Goal: Task Accomplishment & Management: Complete application form

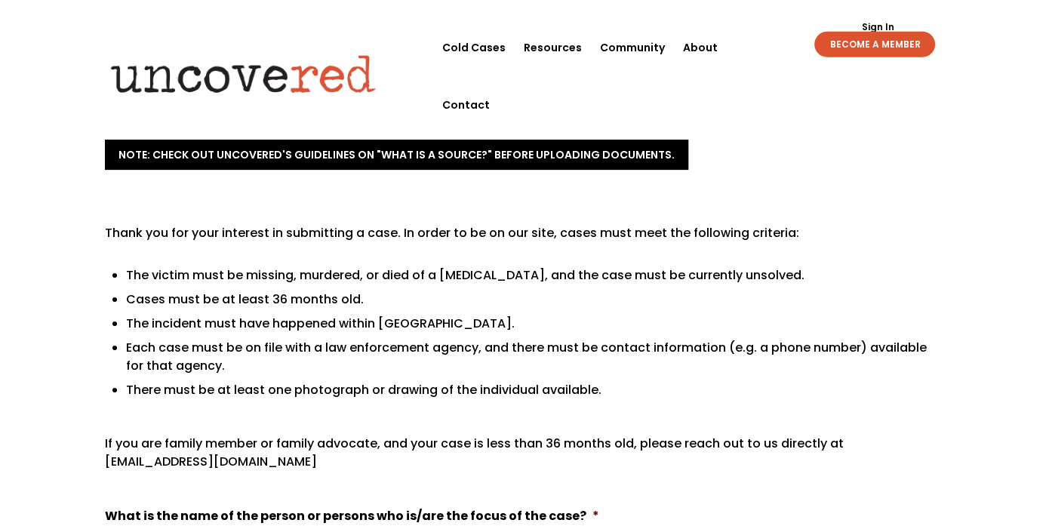
scroll to position [326, 0]
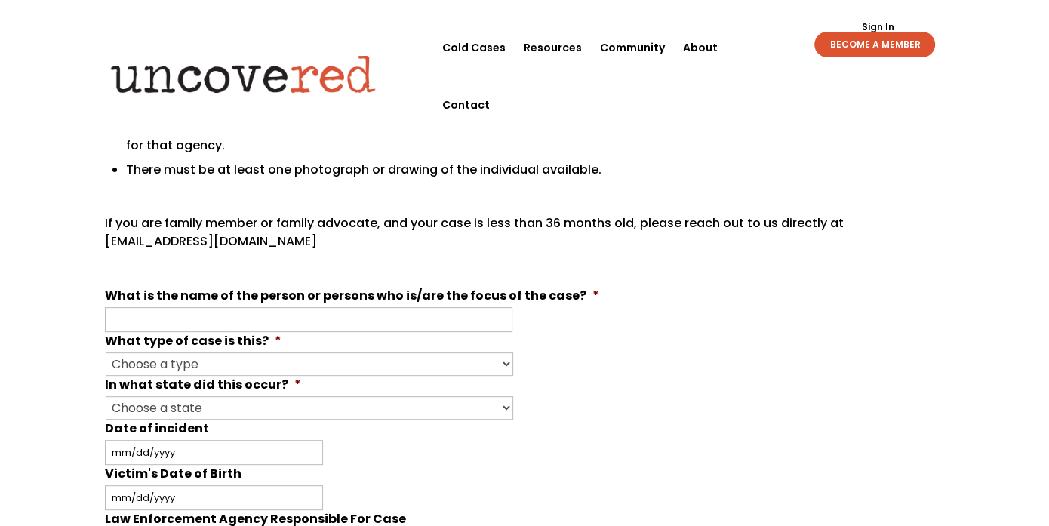
click at [423, 306] on li "What is the name of the person or persons who is/are the focus of the case? *" at bounding box center [524, 309] width 839 height 45
click at [420, 312] on input "What is the name of the person or persons who is/are the focus of the case? *" at bounding box center [309, 319] width 408 height 25
type input "[PERSON_NAME]"
select select "Murder"
click option "Murder" at bounding box center [0, 0] width 0 height 0
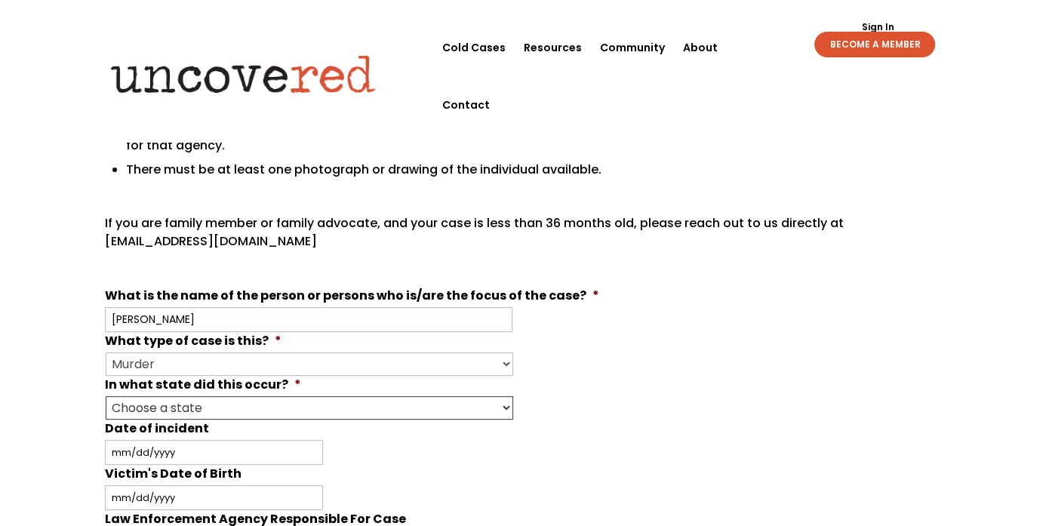
select select "[US_STATE]"
click option "[US_STATE]" at bounding box center [0, 0] width 0 height 0
click at [137, 449] on input "Date of incident" at bounding box center [214, 452] width 218 height 25
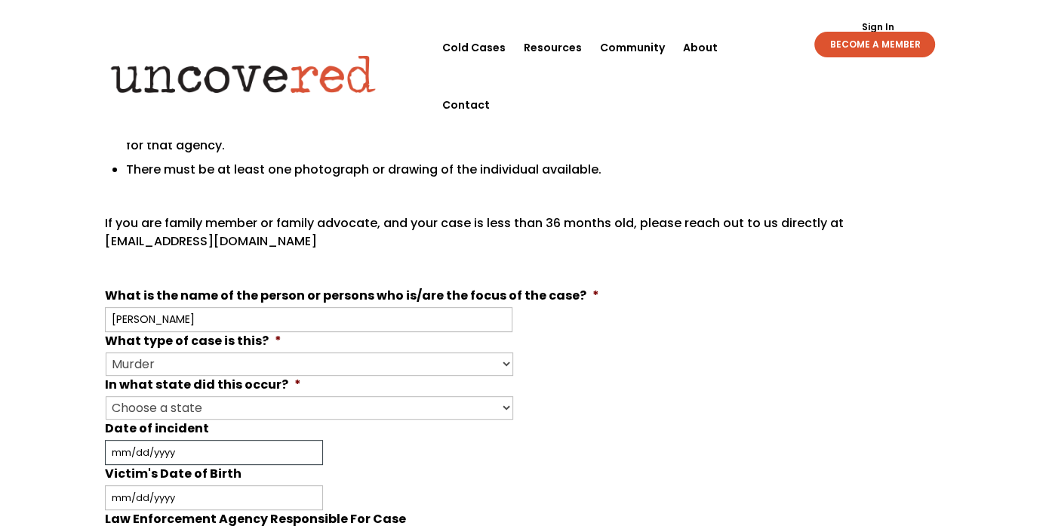
click at [174, 451] on input "Date of incident" at bounding box center [214, 452] width 218 height 25
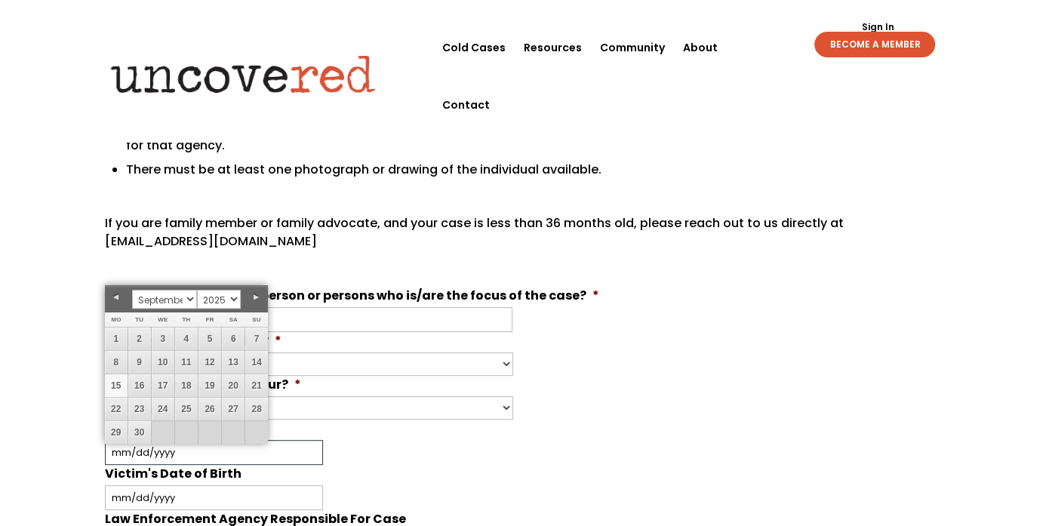
drag, startPoint x: 172, startPoint y: 450, endPoint x: 159, endPoint y: 451, distance: 12.9
click at [172, 450] on input "Date of incident" at bounding box center [214, 452] width 218 height 25
click at [186, 296] on select "January February March April May June July August September October November De…" at bounding box center [164, 299] width 65 height 19
click at [189, 298] on select "January February March April May June July August September October November De…" at bounding box center [164, 299] width 65 height 19
click at [125, 429] on link "28" at bounding box center [116, 432] width 23 height 23
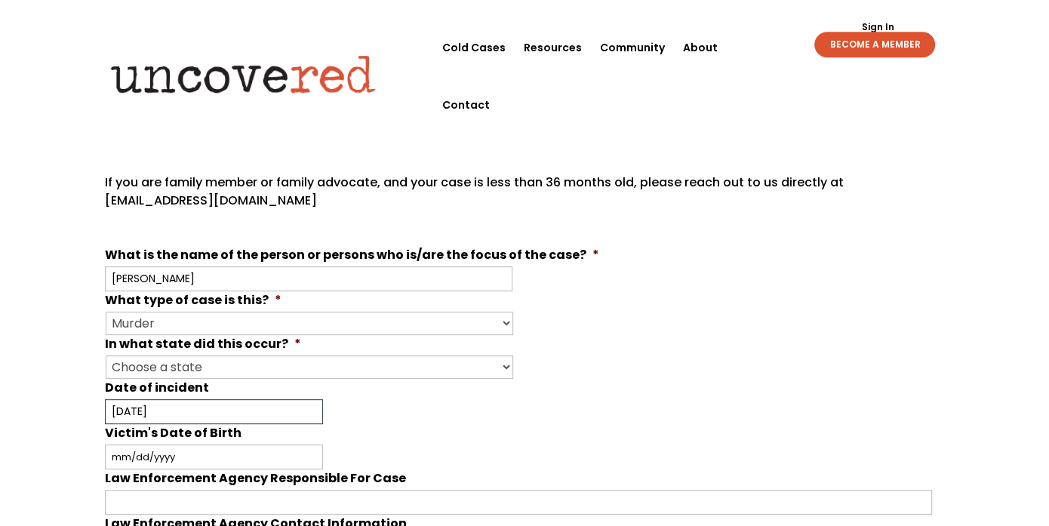
scroll to position [435, 0]
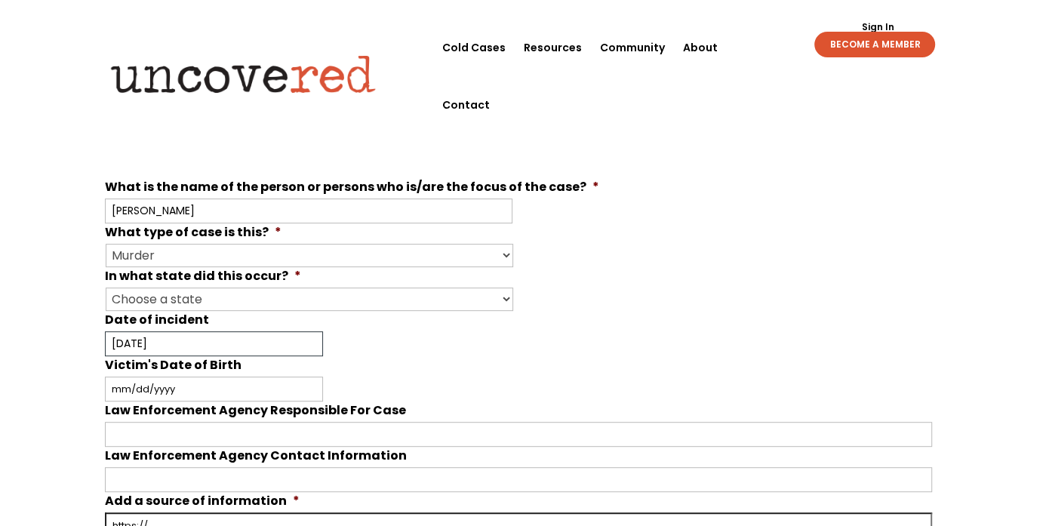
type input "[DATE]"
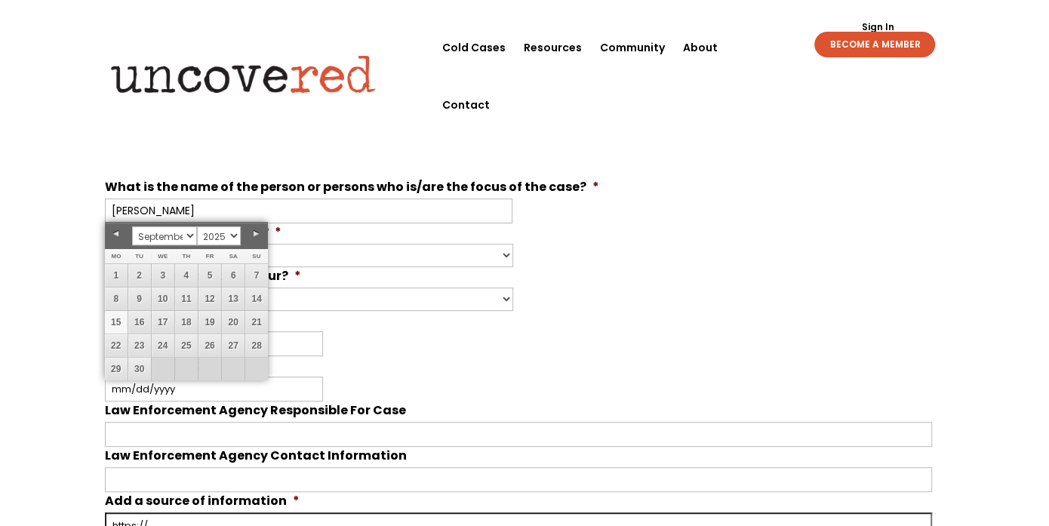
click at [50, 497] on div "Your input and insights will help uncover answers Note: Check out Uncovered's g…" at bounding box center [524, 435] width 1049 height 1607
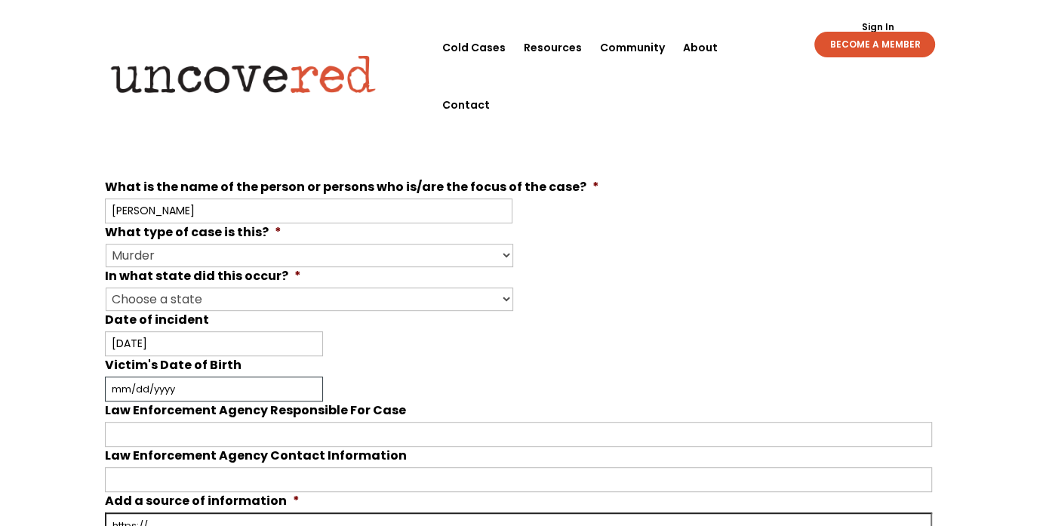
click at [158, 382] on input "Victim's Date of Birth" at bounding box center [214, 389] width 218 height 25
type input "[DATE]"
click at [165, 426] on input "Law Enforcement Agency Responsible For Case" at bounding box center [518, 434] width 827 height 25
click at [95, 411] on div "Your input and insights will help uncover answers Note: Check out Uncovered's g…" at bounding box center [524, 435] width 1049 height 1607
click at [99, 365] on div "Your input and insights will help uncover answers Note: Check out Uncovered's g…" at bounding box center [524, 435] width 1049 height 1607
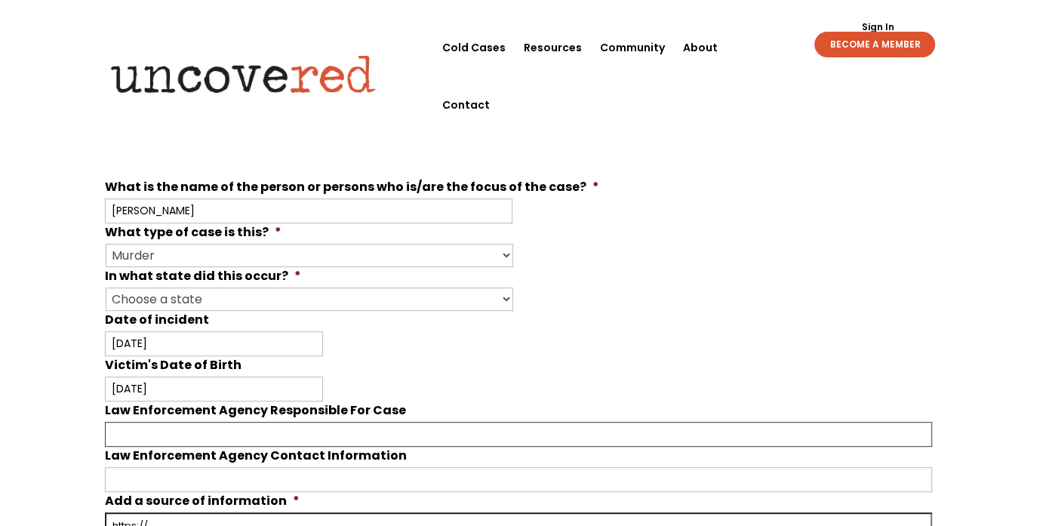
click at [262, 439] on input "Law Enforcement Agency Responsible For Case" at bounding box center [518, 434] width 827 height 25
click at [246, 439] on input "Santa [PERSON_NAME] Cold Case Unite" at bounding box center [518, 434] width 827 height 25
type input "Santa [PERSON_NAME] Cold Case Homicide Unite"
click at [316, 490] on input "Law Enforcement Agency Contact Information" at bounding box center [518, 479] width 827 height 25
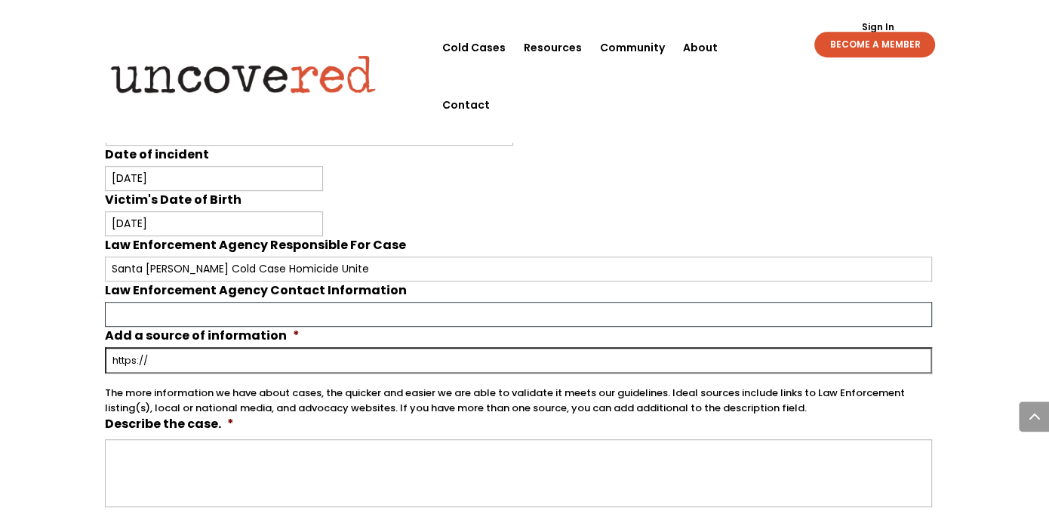
scroll to position [604, 0]
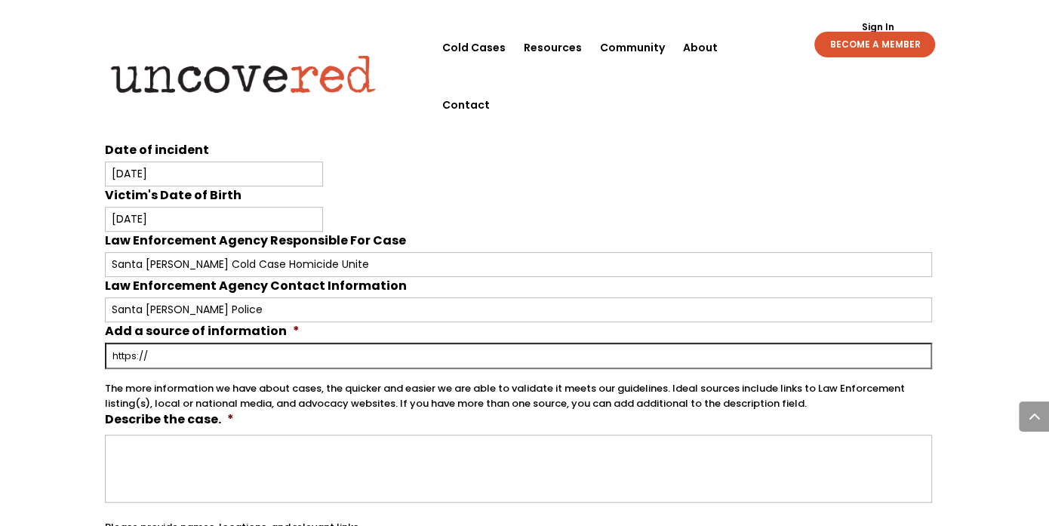
click at [614, 361] on input "Add a source of information *" at bounding box center [518, 356] width 827 height 26
click at [472, 310] on input "Santa [PERSON_NAME] Police" at bounding box center [518, 309] width 827 height 25
type input "S"
click at [411, 357] on input "Add a source of information *" at bounding box center [518, 356] width 827 height 26
paste input "[URL][DOMAIN_NAME][PERSON_NAME]"
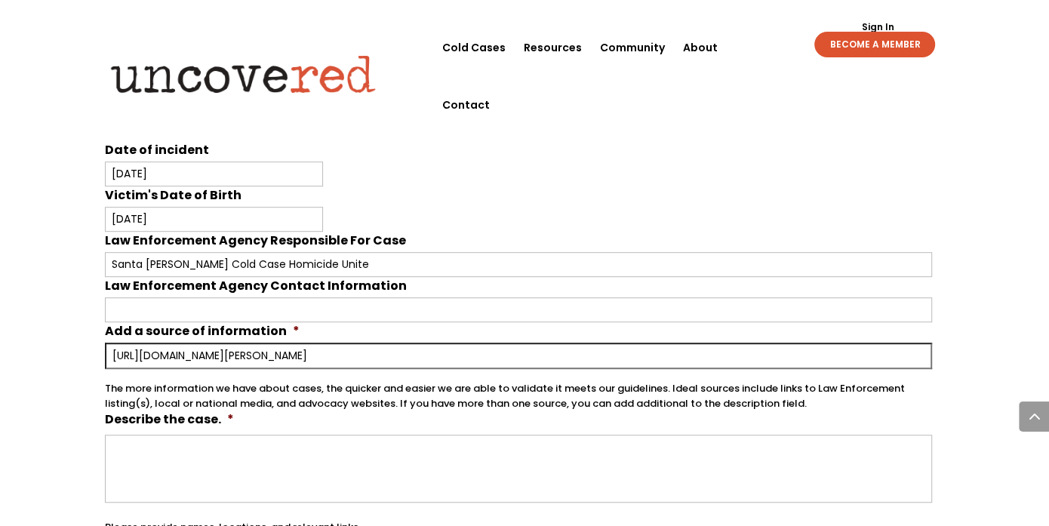
type input "[URL][DOMAIN_NAME][PERSON_NAME]"
click at [349, 474] on textarea "Describe the case. *" at bounding box center [518, 469] width 827 height 68
click at [314, 463] on textarea "Describe the case. *" at bounding box center [518, 469] width 827 height 68
click at [14, 249] on div "Your input and insights will help uncover answers Note: Check out Uncovered's g…" at bounding box center [524, 265] width 1049 height 1607
paste textarea "[URL][DOMAIN_NAME][PERSON_NAME]"
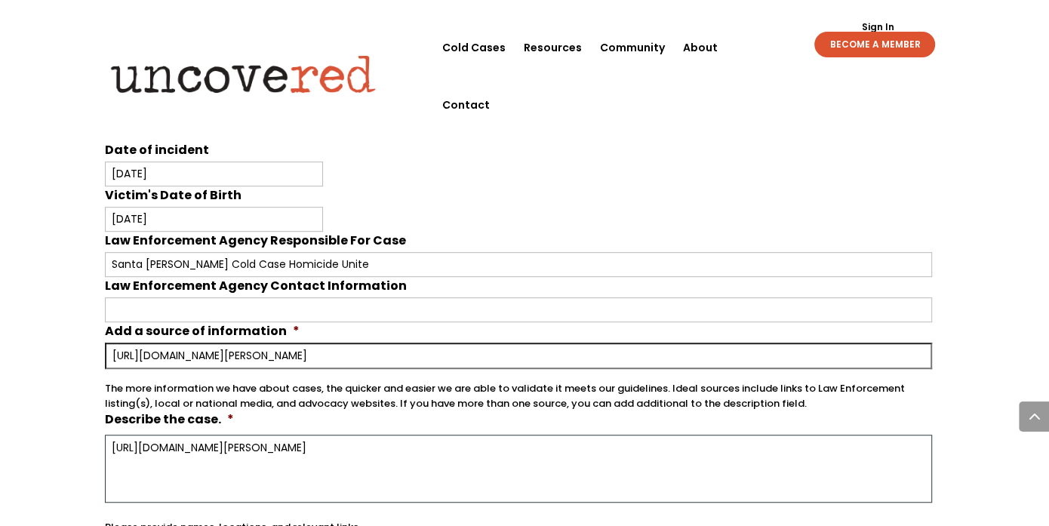
drag, startPoint x: 774, startPoint y: 438, endPoint x: 803, endPoint y: 450, distance: 31.5
click at [557, 447] on textarea "[URL][DOMAIN_NAME][PERSON_NAME]" at bounding box center [518, 469] width 827 height 68
drag, startPoint x: 803, startPoint y: 450, endPoint x: 108, endPoint y: 442, distance: 695.1
click at [114, 444] on textarea "[URL][DOMAIN_NAME][PERSON_NAME]" at bounding box center [518, 469] width 827 height 68
click at [108, 442] on textarea "[URL][DOMAIN_NAME][PERSON_NAME]" at bounding box center [518, 469] width 827 height 68
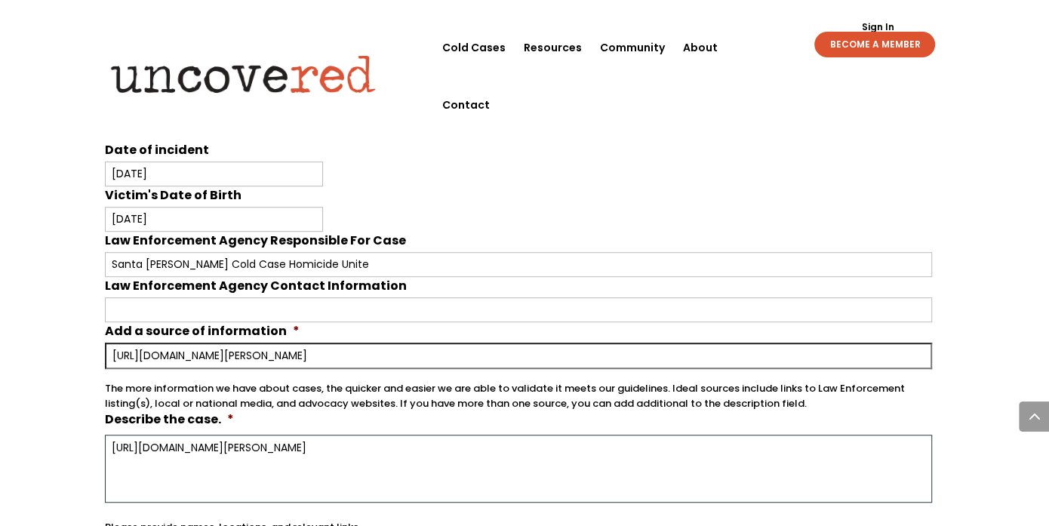
drag, startPoint x: 198, startPoint y: 440, endPoint x: 740, endPoint y: 439, distance: 541.9
click at [735, 445] on textarea "[URL][DOMAIN_NAME][PERSON_NAME]" at bounding box center [518, 469] width 827 height 68
type textarea "b"
click at [741, 442] on textarea "b" at bounding box center [518, 469] width 827 height 68
drag, startPoint x: 6, startPoint y: 343, endPoint x: 234, endPoint y: 457, distance: 254.5
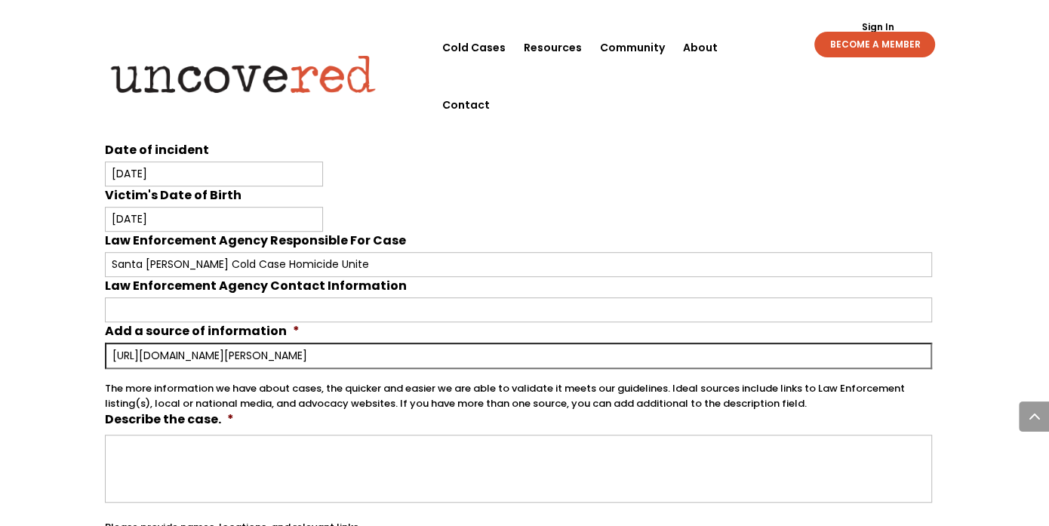
click at [6, 338] on div "Your input and insights will help uncover answers Note: Check out Uncovered's g…" at bounding box center [524, 265] width 1049 height 1607
click at [240, 472] on textarea "Describe the case. *" at bounding box center [518, 469] width 827 height 68
paste textarea "On [DATE], [PERSON_NAME] disappeared after arranging to meet a man in a [GEOGRA…"
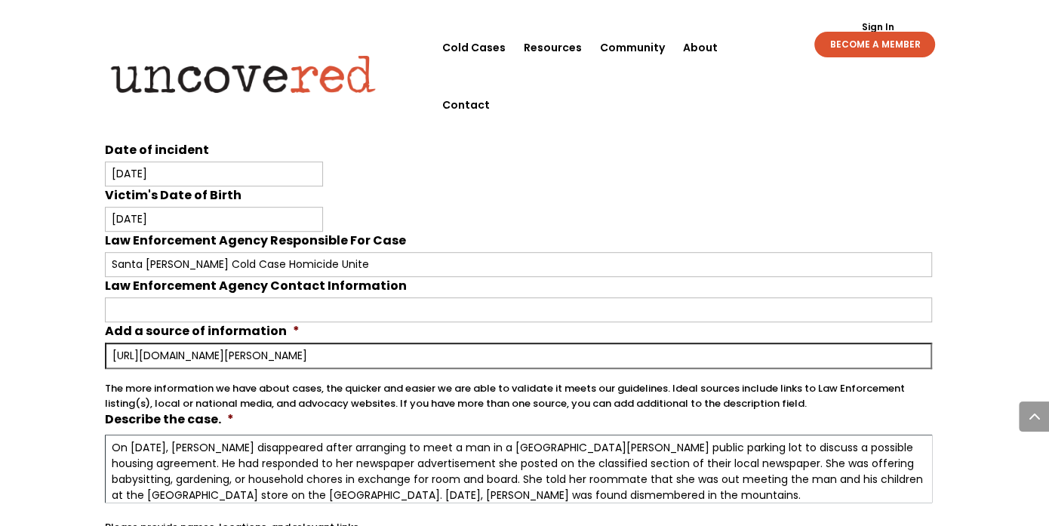
scroll to position [1, 0]
type textarea "On [DATE], [PERSON_NAME] disappeared after arranging to meet a man in a [GEOGRA…"
click at [1, 343] on div "Your input and insights will help uncover answers Note: Check out Uncovered's g…" at bounding box center [524, 265] width 1049 height 1607
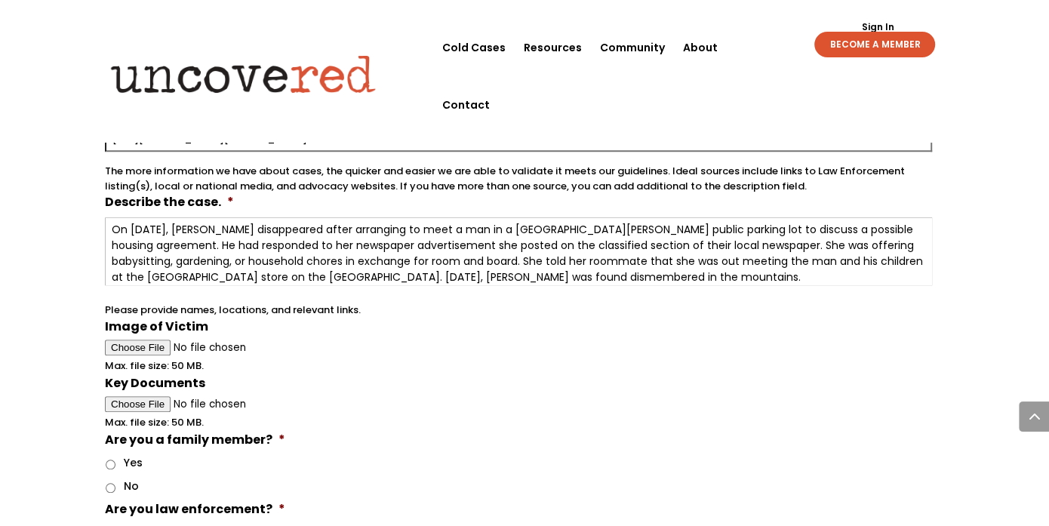
click at [132, 340] on input "Image of Victim" at bounding box center [518, 348] width 827 height 16
type input "C:\fakepath\image_large.jpg"
click at [121, 396] on input "Key Documents" at bounding box center [518, 404] width 827 height 16
type input "C:\fakepath\kym021.jpg"
click at [115, 483] on input "No" at bounding box center [111, 488] width 10 height 10
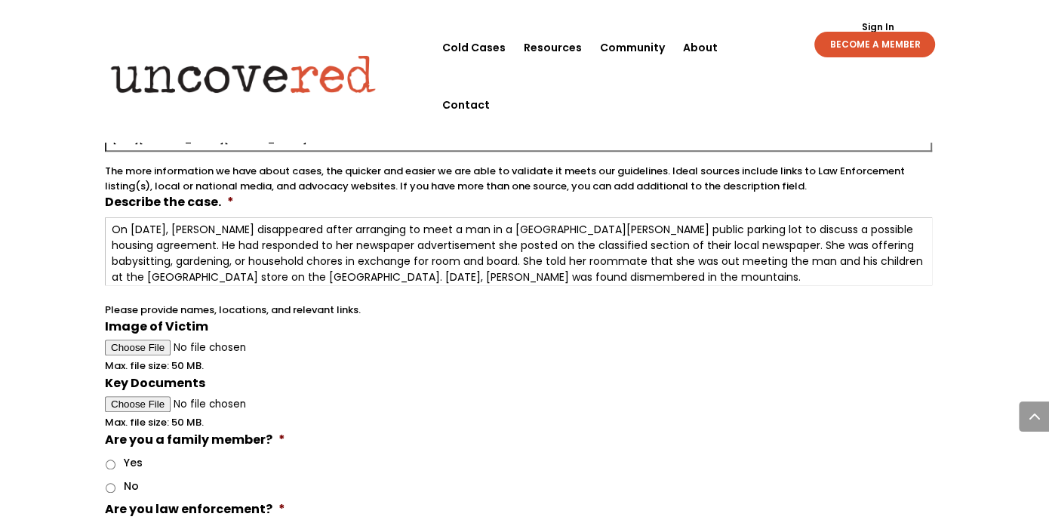
radio input "true"
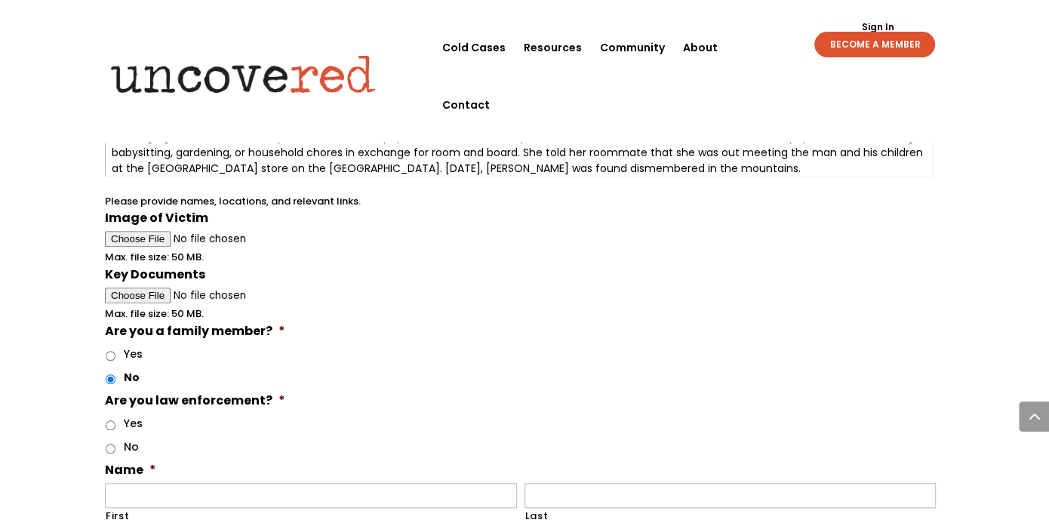
click at [112, 444] on input "No" at bounding box center [111, 449] width 10 height 10
radio input "true"
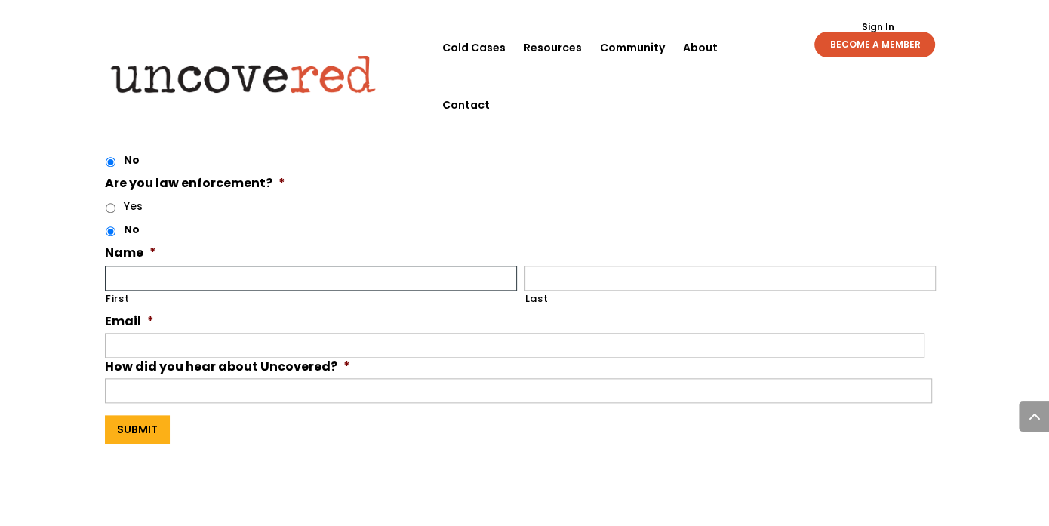
click at [249, 268] on input "First" at bounding box center [311, 278] width 412 height 25
type input "[PERSON_NAME]"
type input "[EMAIL_ADDRESS][DOMAIN_NAME]"
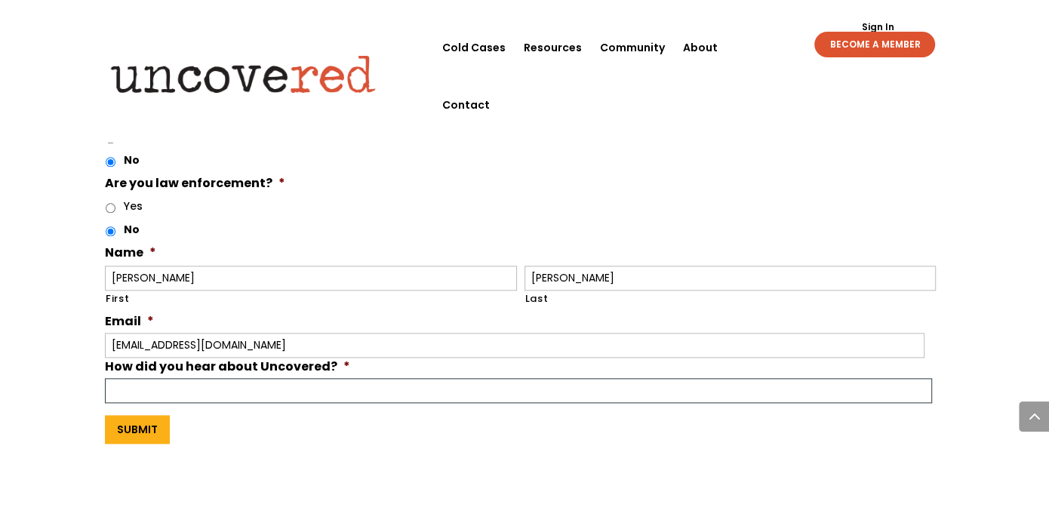
click at [241, 389] on input "How did you hear about Uncovered? *" at bounding box center [518, 390] width 827 height 25
type input "member"
click at [105, 415] on input "Submit" at bounding box center [137, 429] width 65 height 29
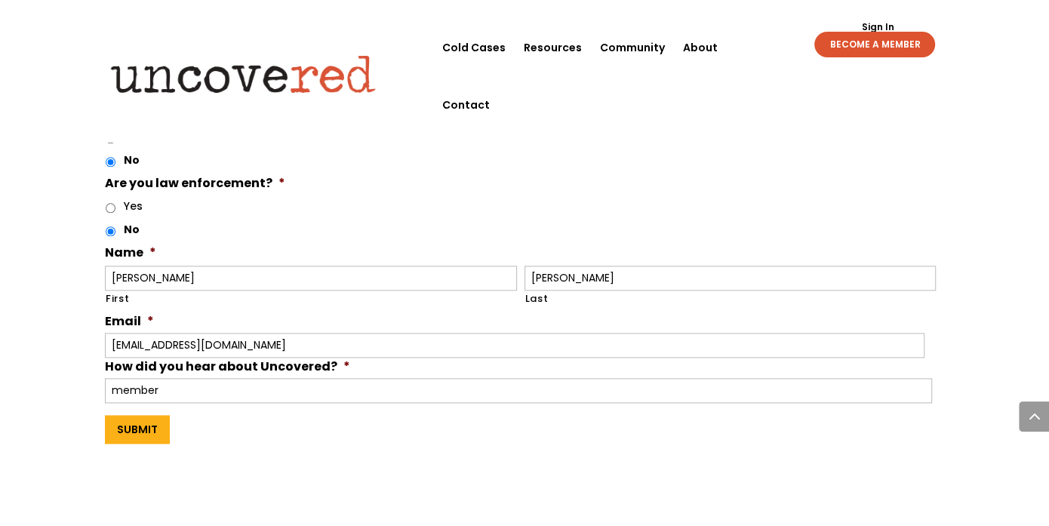
drag, startPoint x: 139, startPoint y: 423, endPoint x: 192, endPoint y: 420, distance: 52.9
click at [138, 423] on input "Submit" at bounding box center [137, 429] width 65 height 29
